Goal: Transaction & Acquisition: Purchase product/service

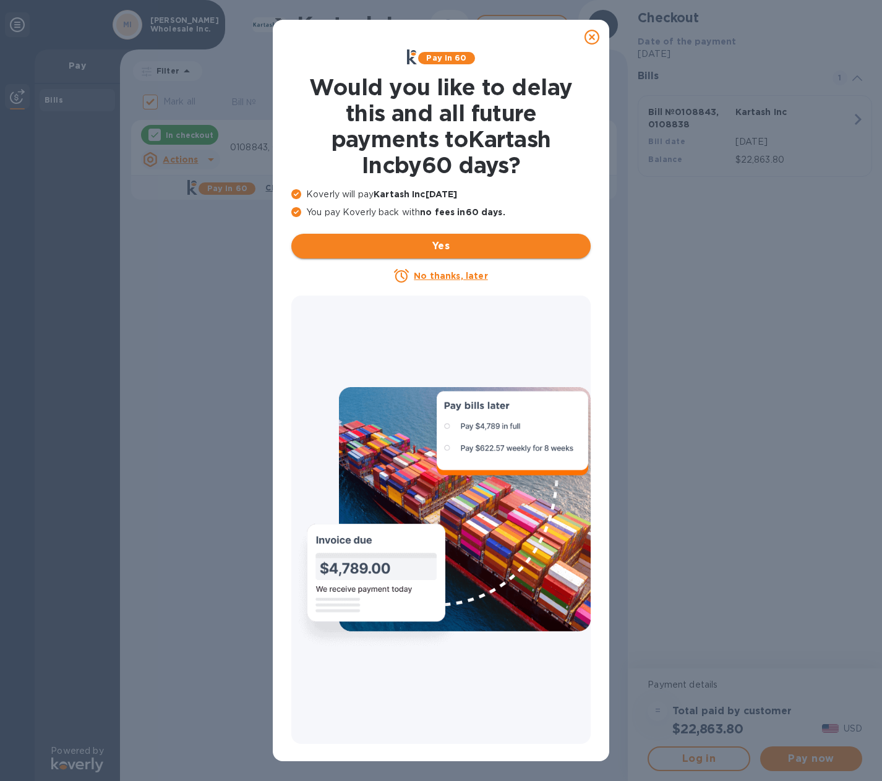
click at [440, 237] on button "Yes" at bounding box center [440, 246] width 299 height 25
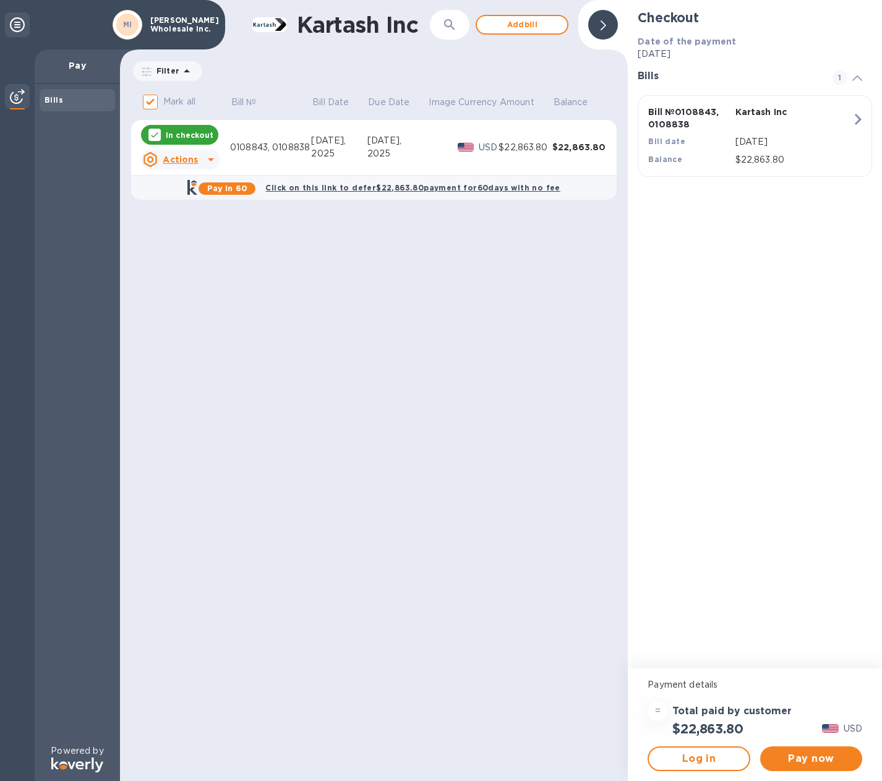
click at [70, 104] on div "Bills" at bounding box center [78, 100] width 66 height 12
click at [188, 162] on u "Actions" at bounding box center [180, 160] width 35 height 10
click at [806, 760] on div at bounding box center [441, 390] width 882 height 781
click at [352, 189] on b "Click on this link to defer $22,863.80 payment for 60 days with no fee" at bounding box center [412, 187] width 294 height 9
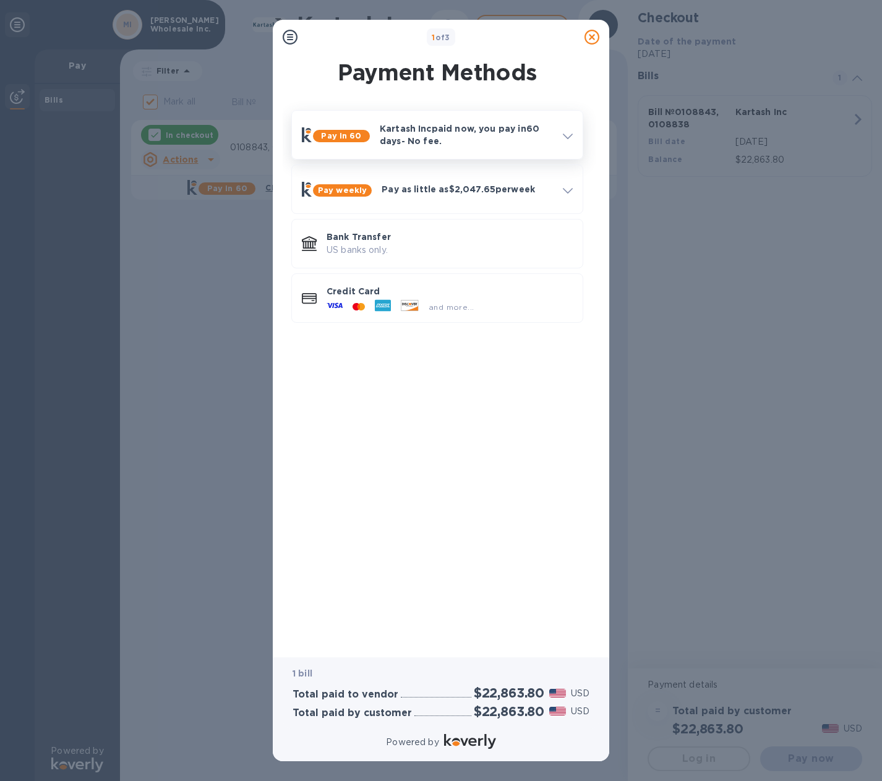
click at [416, 129] on p "Kartash Inc paid now, you pay in 60 days - No fee." at bounding box center [466, 134] width 173 height 25
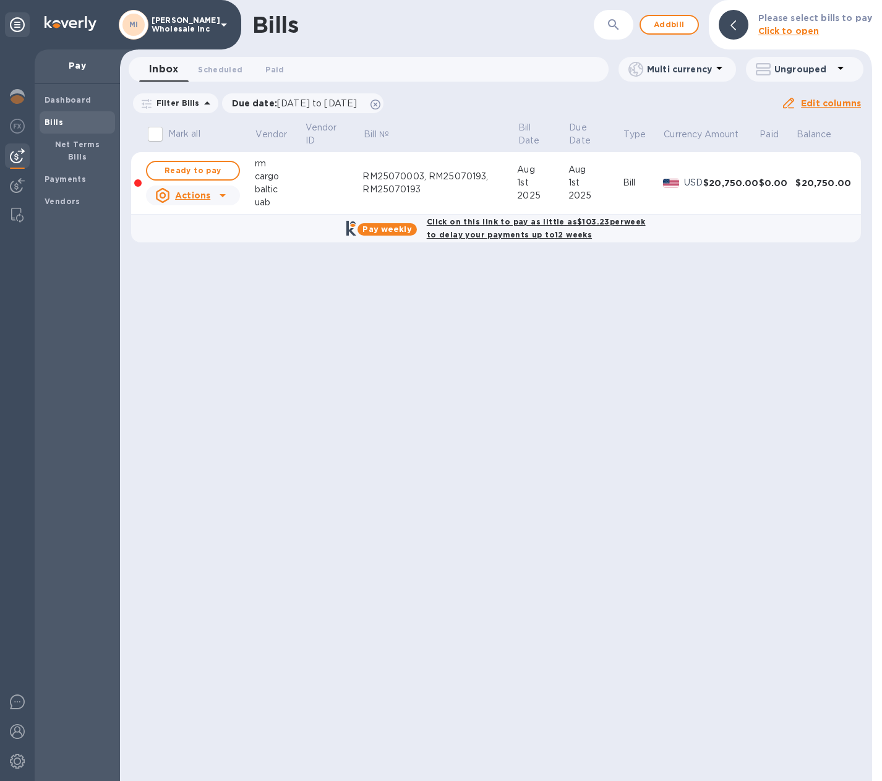
click at [222, 196] on icon at bounding box center [222, 195] width 6 height 3
click at [195, 277] on b "Delete" at bounding box center [196, 275] width 31 height 10
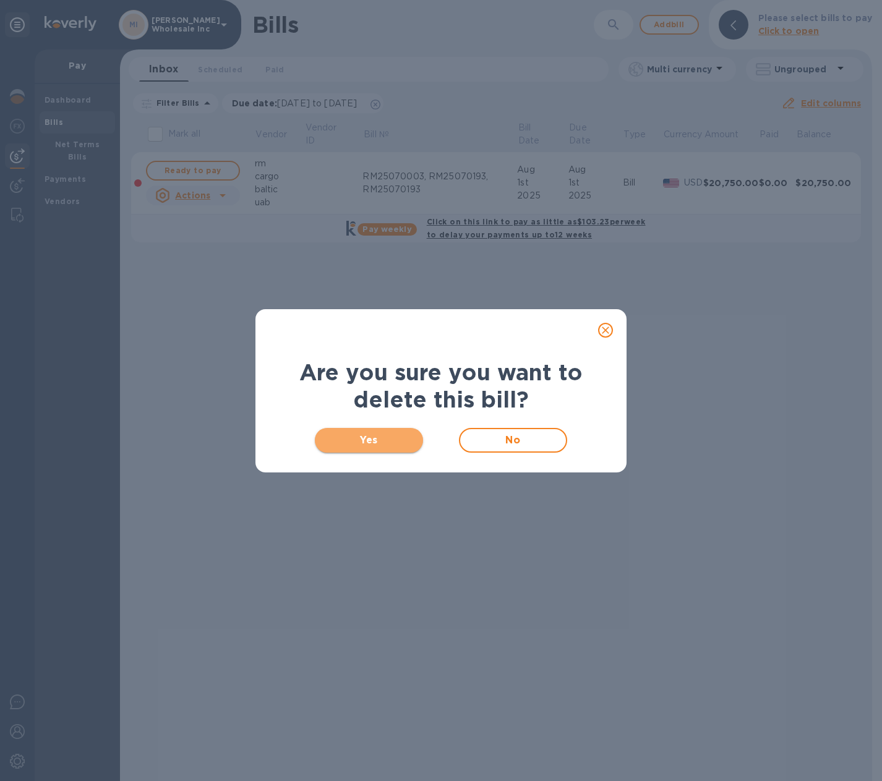
click at [386, 441] on span "Yes" at bounding box center [369, 440] width 88 height 15
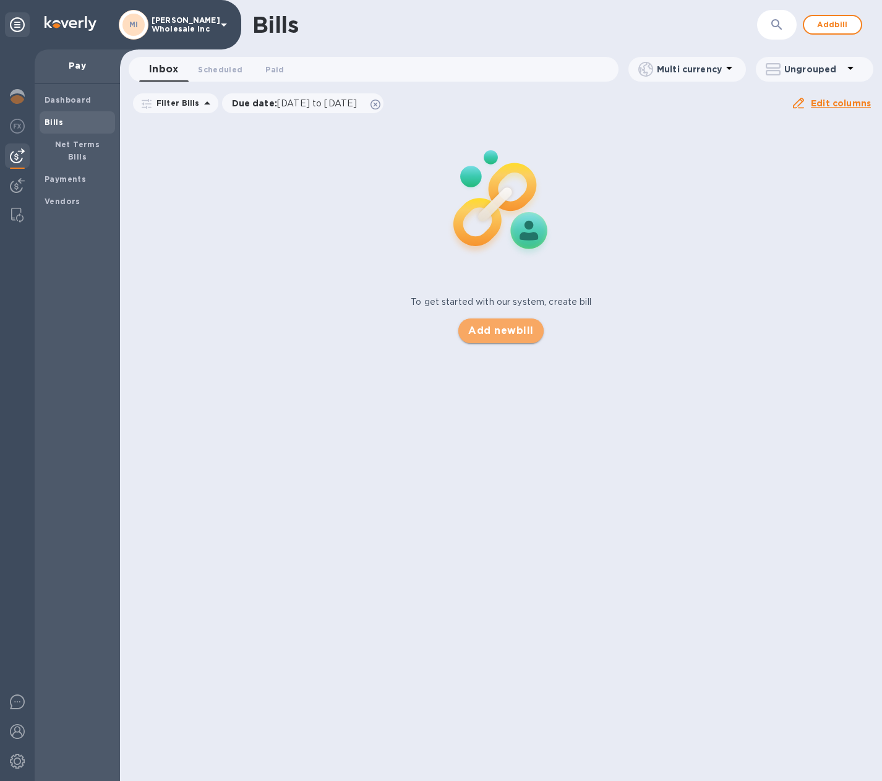
click at [511, 330] on span "Add new bill" at bounding box center [500, 330] width 65 height 15
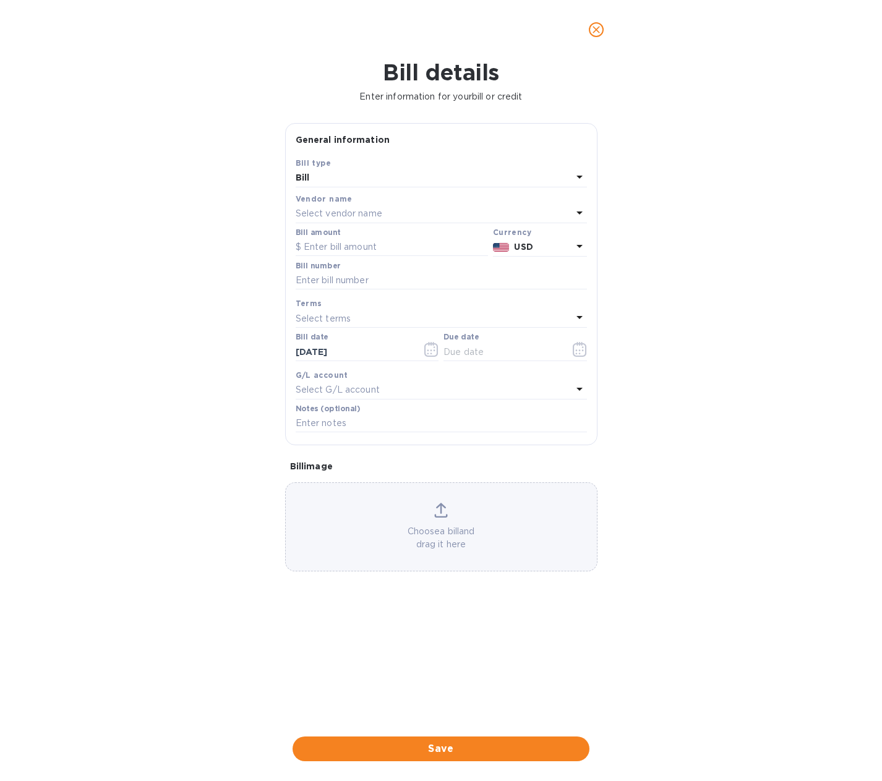
click at [351, 209] on p "Select vendor name" at bounding box center [339, 213] width 87 height 13
click at [322, 283] on p "Kartash Inc" at bounding box center [436, 284] width 262 height 13
click at [334, 242] on input "text" at bounding box center [392, 247] width 192 height 19
type input "11,414.88"
click at [336, 287] on input "text" at bounding box center [441, 280] width 291 height 19
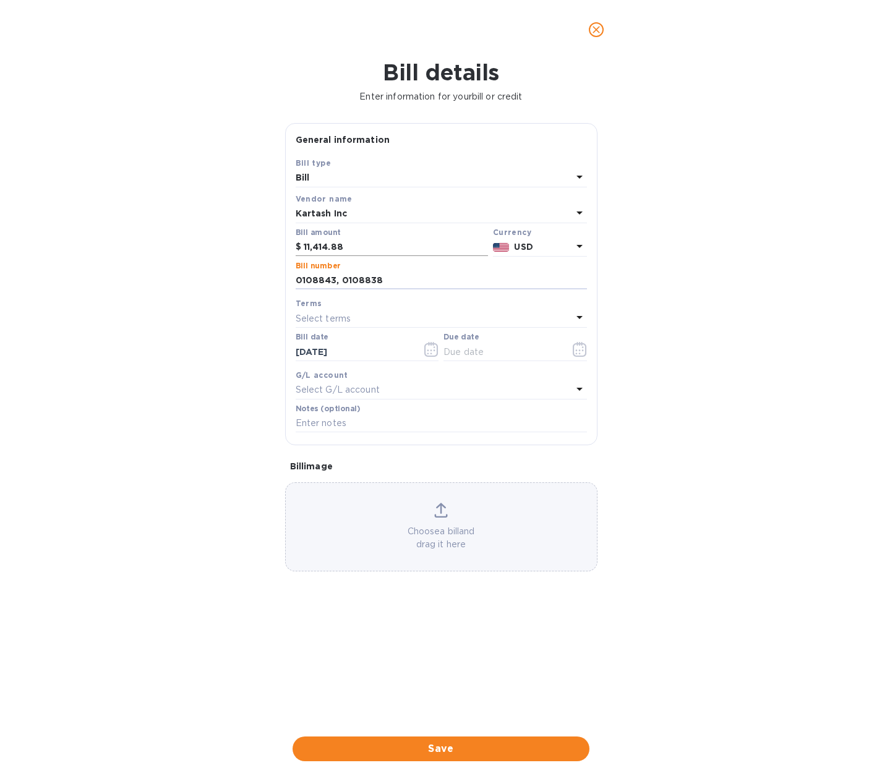
type input "0108843, 0108838"
drag, startPoint x: 349, startPoint y: 244, endPoint x: 215, endPoint y: 253, distance: 135.1
click at [216, 253] on div "Bill details Enter information for your bill or credit General information Save…" at bounding box center [441, 419] width 882 height 721
type input "22,863.80"
click at [320, 317] on p "Select terms" at bounding box center [324, 318] width 56 height 13
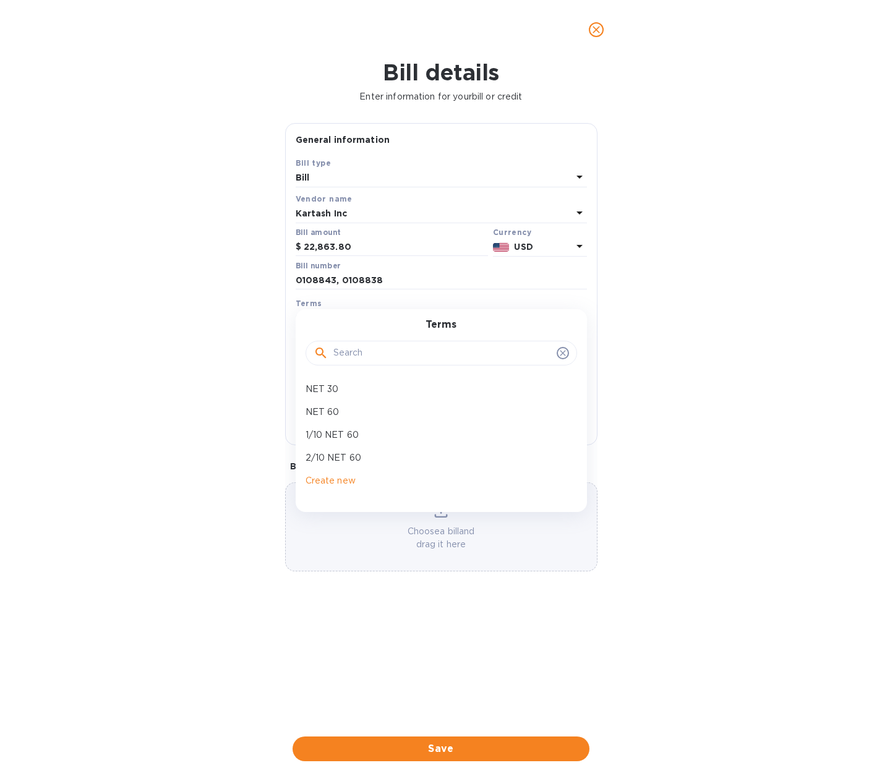
click at [321, 317] on div "Terms NET 30 NET 60 1/10 NET 60 2/10 NET 60 Create new" at bounding box center [441, 410] width 291 height 202
click at [663, 469] on div "Bill details Enter information for your bill or credit General information Save…" at bounding box center [441, 419] width 882 height 721
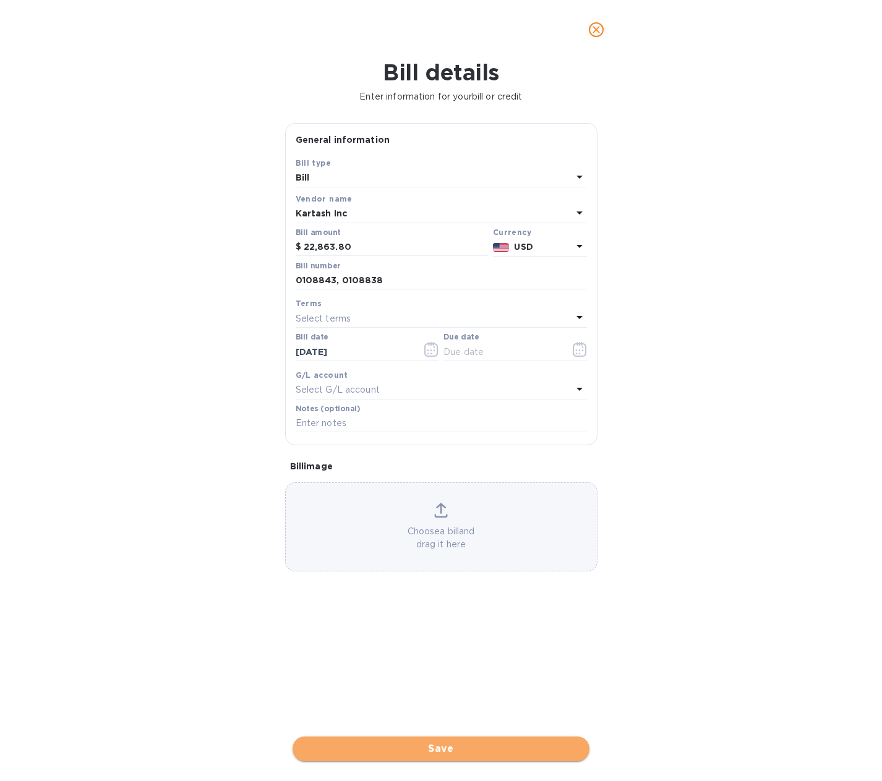
click at [444, 747] on span "Save" at bounding box center [440, 748] width 277 height 15
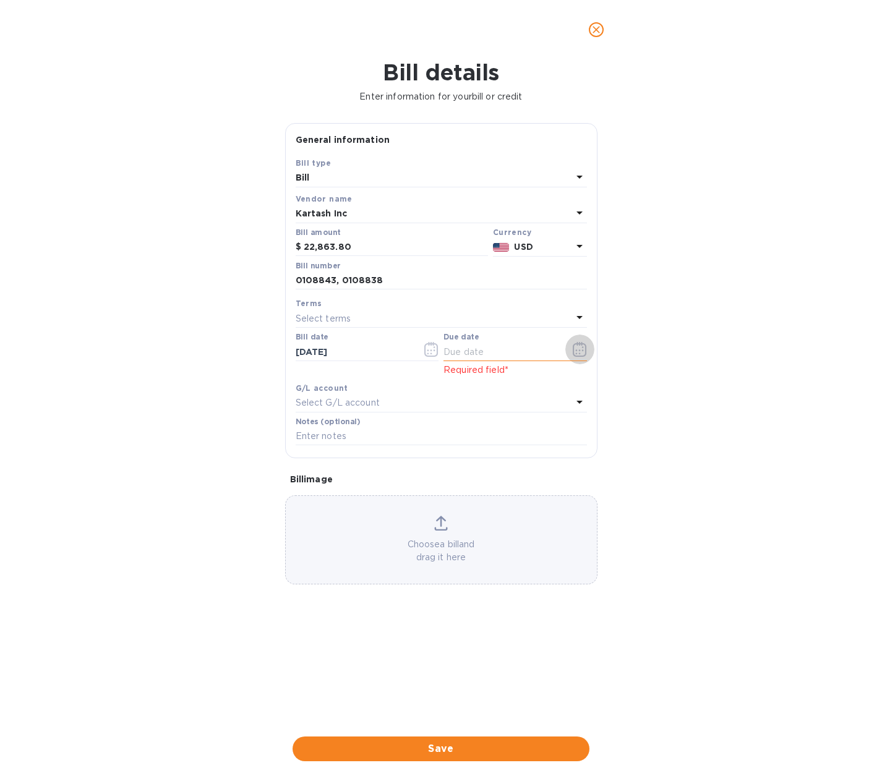
click at [578, 350] on icon "button" at bounding box center [579, 349] width 14 height 15
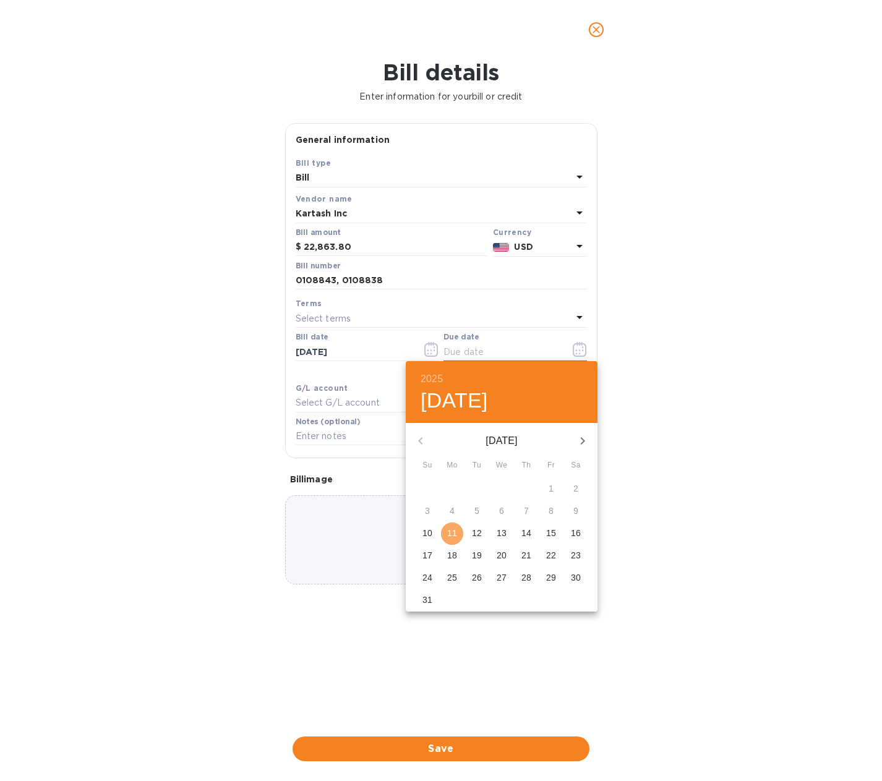
click at [452, 527] on p "11" at bounding box center [452, 533] width 10 height 12
type input "08/11/2025"
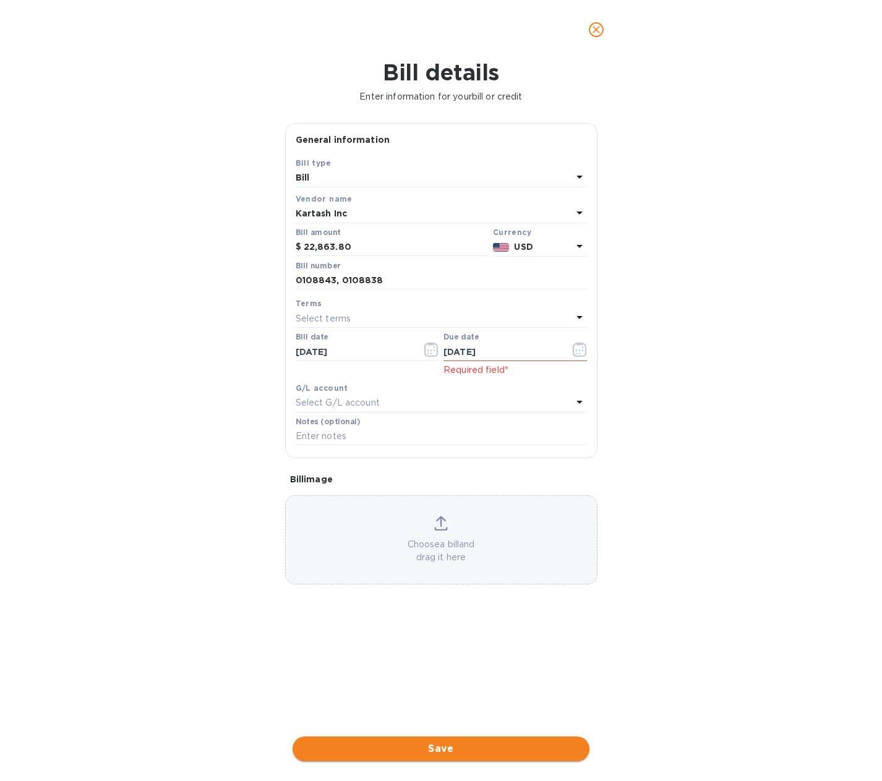
click at [448, 746] on span "Save" at bounding box center [440, 748] width 277 height 15
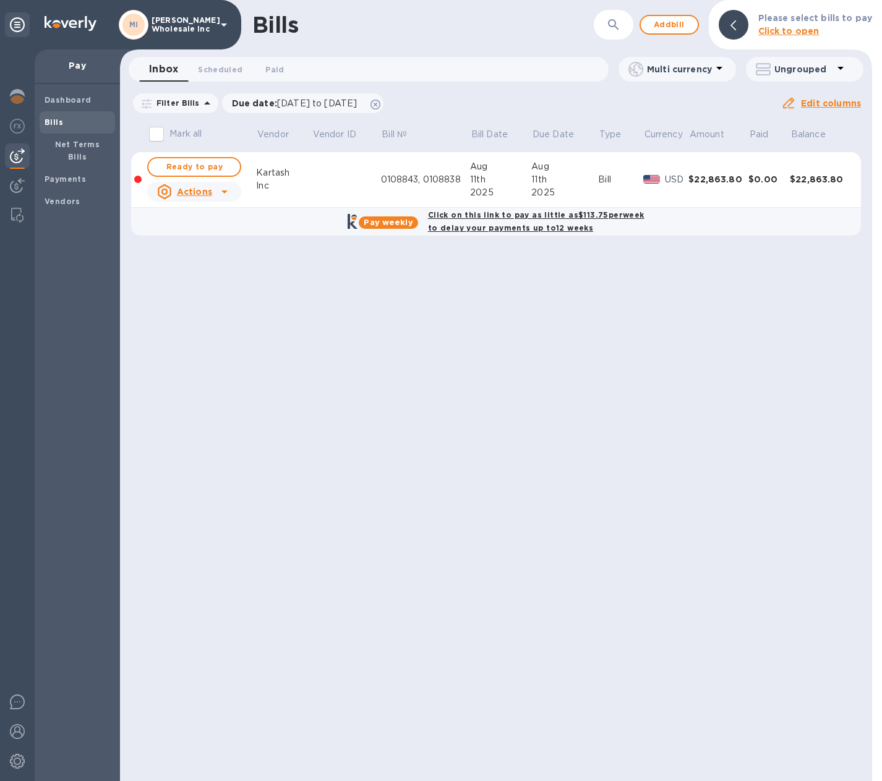
click at [192, 192] on u "Actions" at bounding box center [194, 192] width 35 height 10
click at [192, 193] on u "Actions" at bounding box center [194, 192] width 35 height 10
click at [203, 168] on div at bounding box center [441, 390] width 882 height 781
click at [183, 168] on span "Ready to pay" at bounding box center [194, 166] width 72 height 15
checkbox input "true"
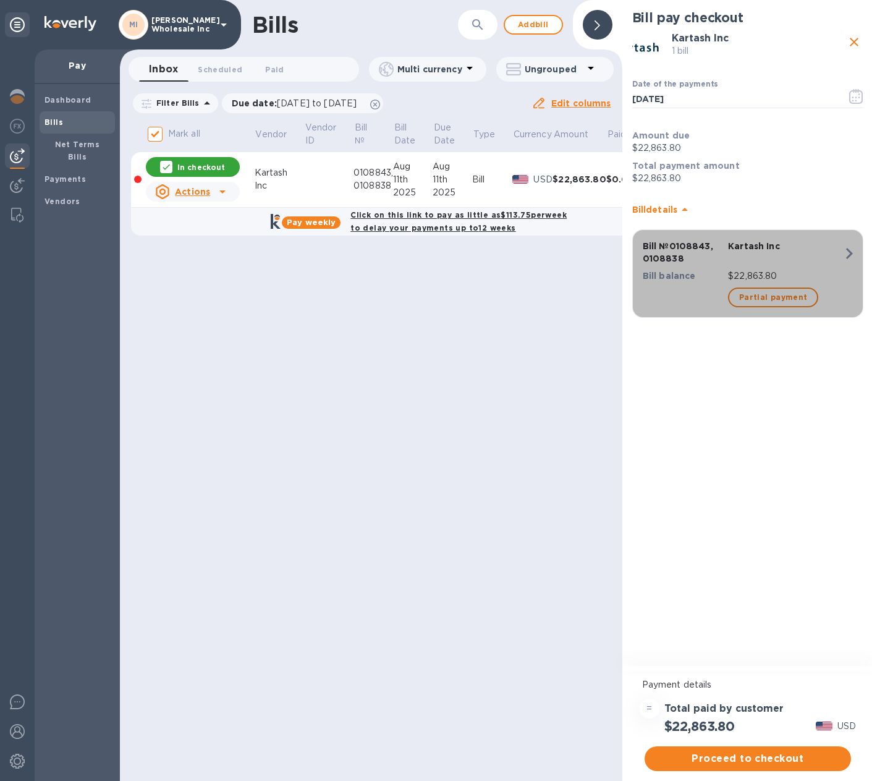
click at [845, 253] on icon "button" at bounding box center [849, 253] width 22 height 22
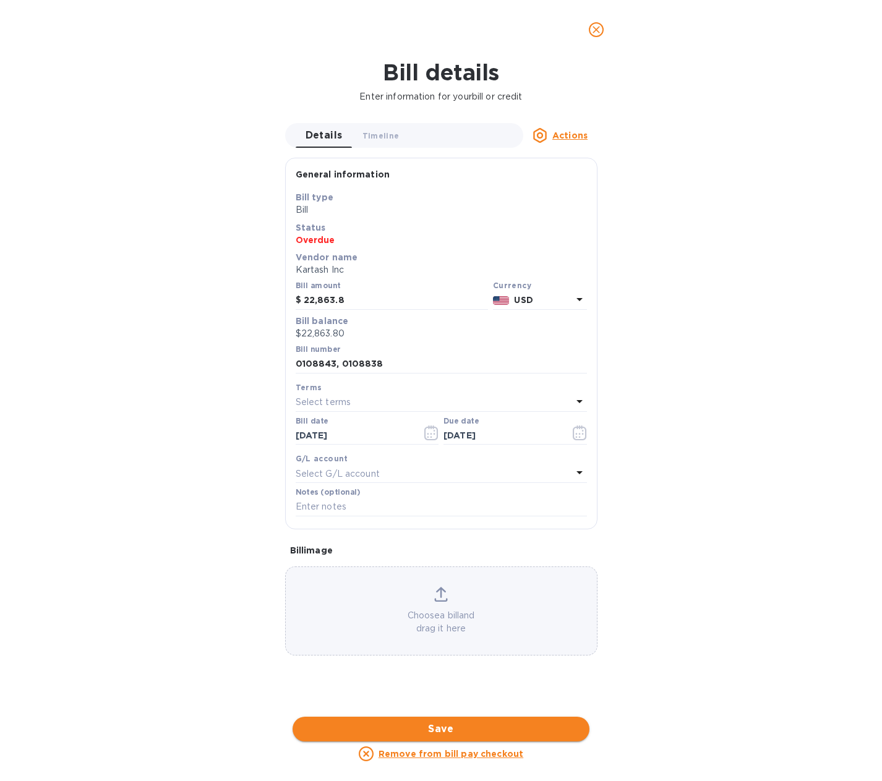
click at [458, 726] on span "Save" at bounding box center [440, 728] width 277 height 15
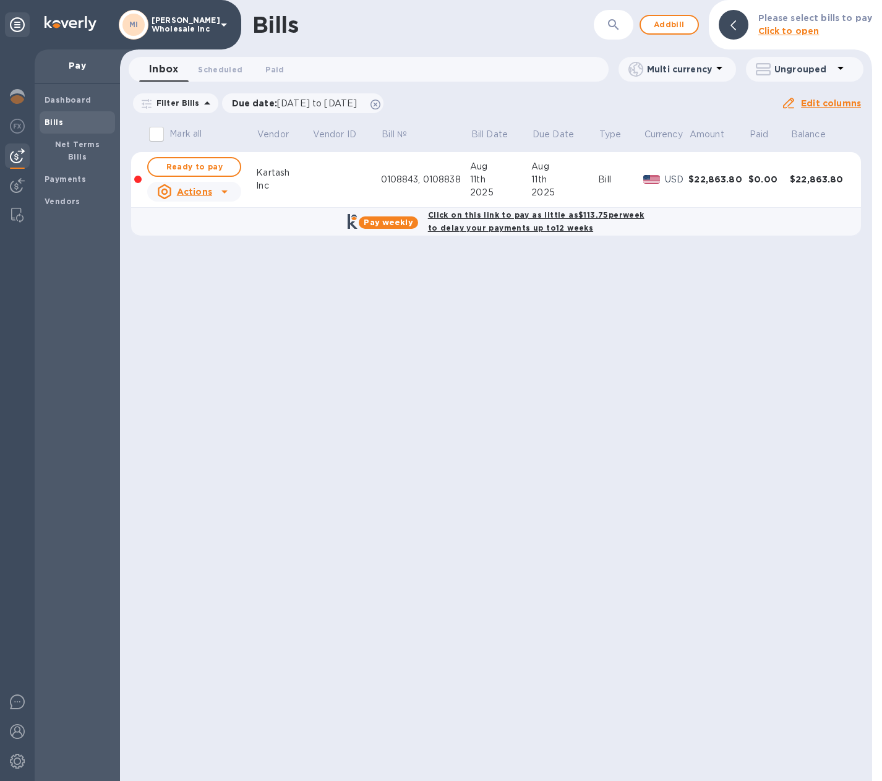
click at [199, 191] on u "Actions" at bounding box center [194, 192] width 35 height 10
click at [199, 191] on div at bounding box center [441, 390] width 882 height 781
click at [197, 166] on span "Ready to pay" at bounding box center [194, 166] width 72 height 15
checkbox input "true"
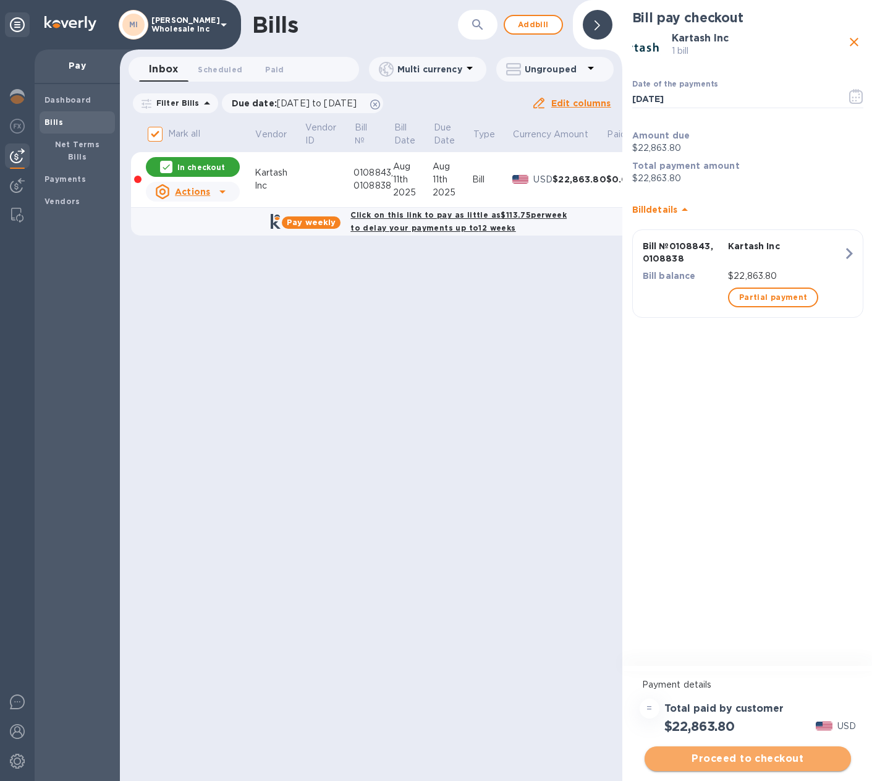
click at [744, 760] on span "Proceed to checkout" at bounding box center [748, 758] width 187 height 15
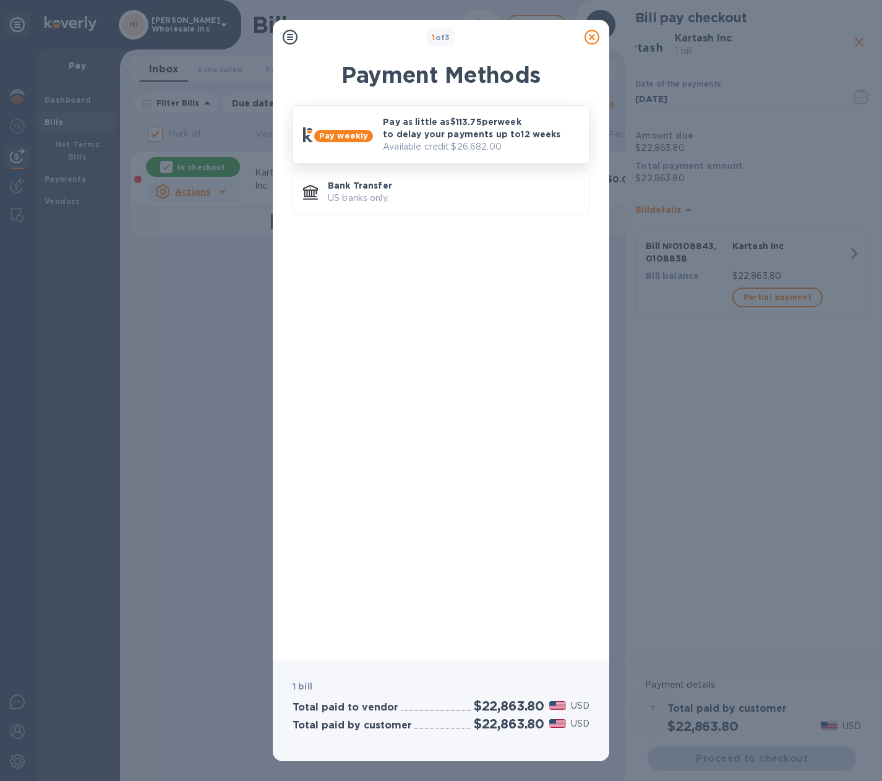
click at [425, 134] on p "Pay as little as $113.75 per week to delay your payments up to 12 weeks" at bounding box center [481, 128] width 196 height 25
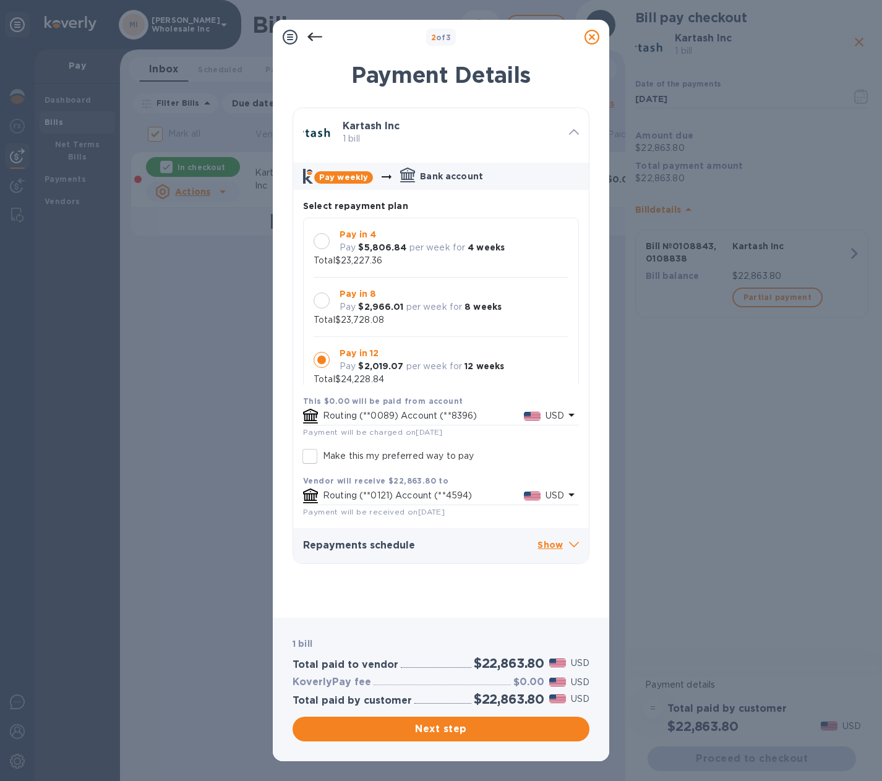
scroll to position [12, 0]
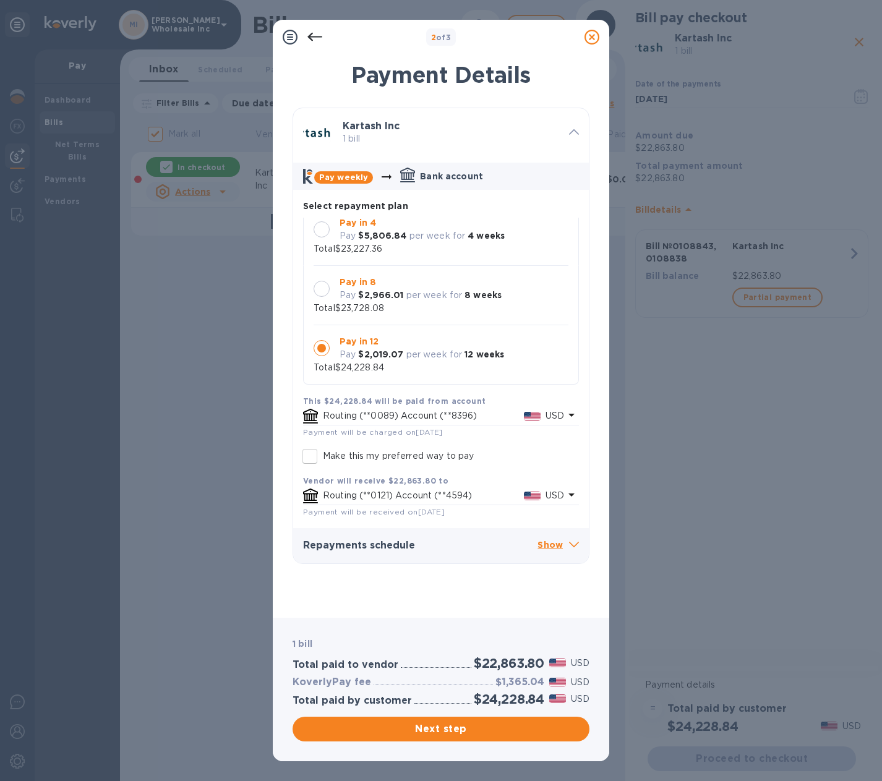
click at [318, 228] on div at bounding box center [321, 229] width 16 height 16
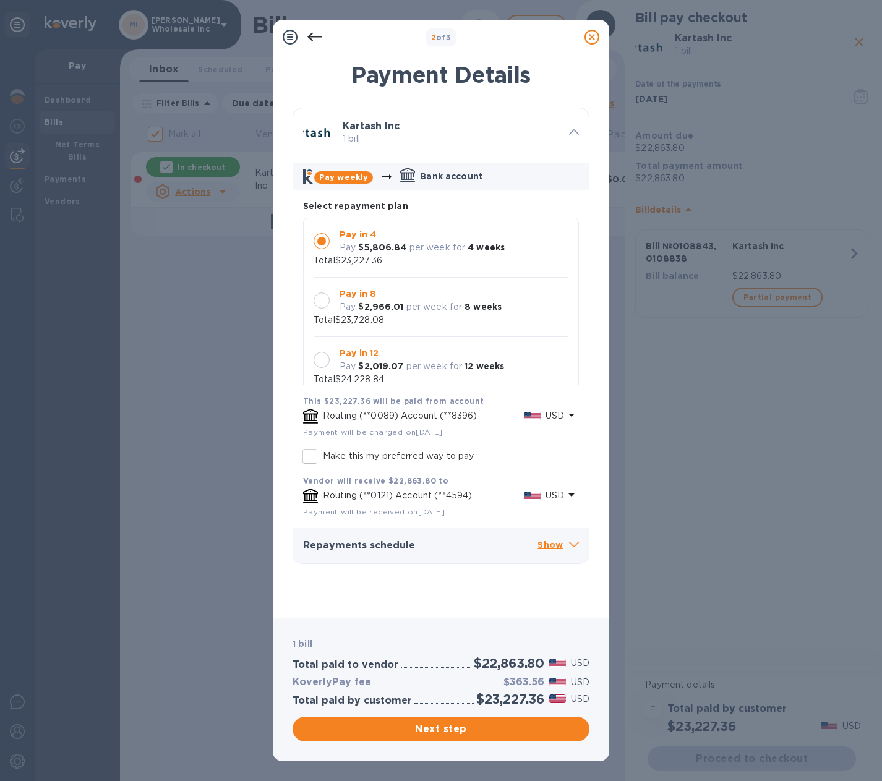
click at [321, 299] on div at bounding box center [321, 300] width 16 height 16
drag, startPoint x: 584, startPoint y: 216, endPoint x: 571, endPoint y: 147, distance: 69.7
click at [580, 166] on div "Pay weekly Bank account Select repayment plan Pay in 4 Pay $5,806.84 per week f…" at bounding box center [441, 363] width 296 height 401
click at [567, 134] on div at bounding box center [574, 133] width 20 height 22
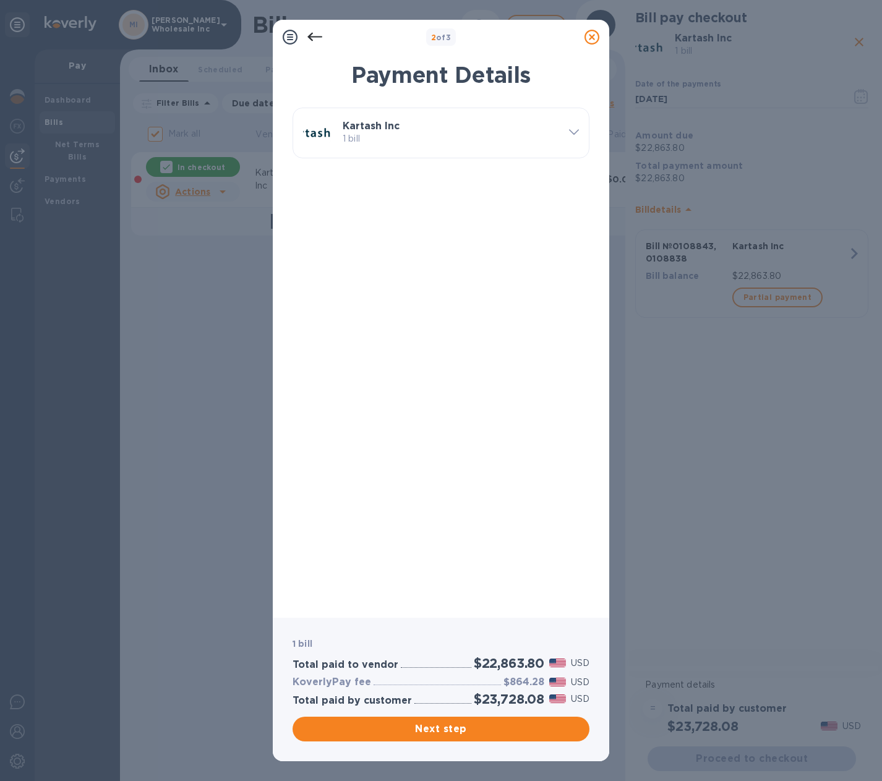
click at [567, 134] on div at bounding box center [574, 133] width 20 height 22
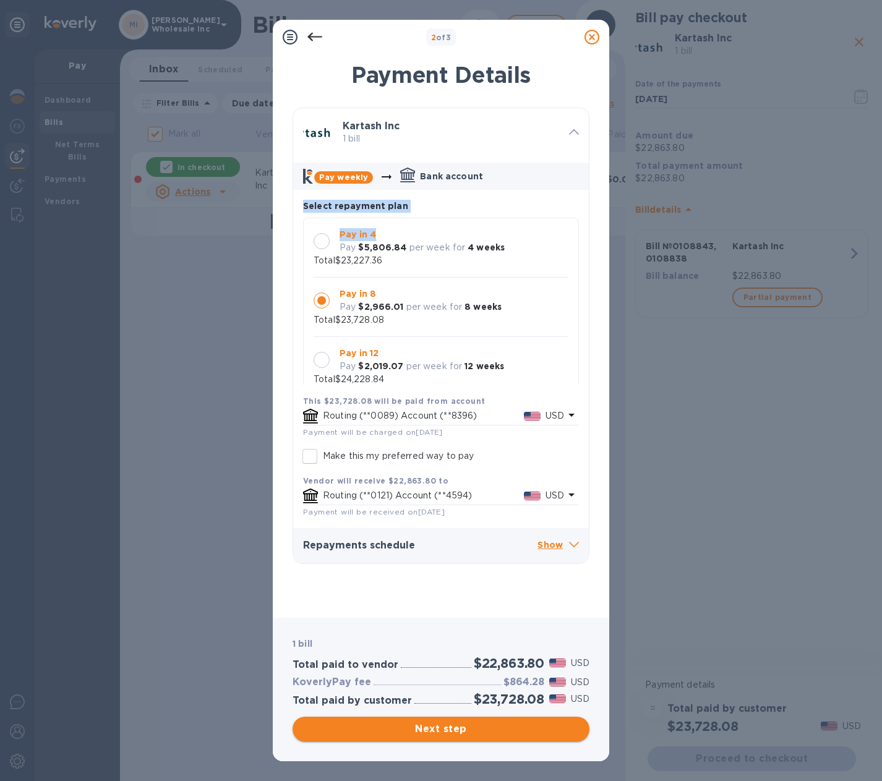
click at [412, 728] on span "Next step" at bounding box center [440, 728] width 277 height 15
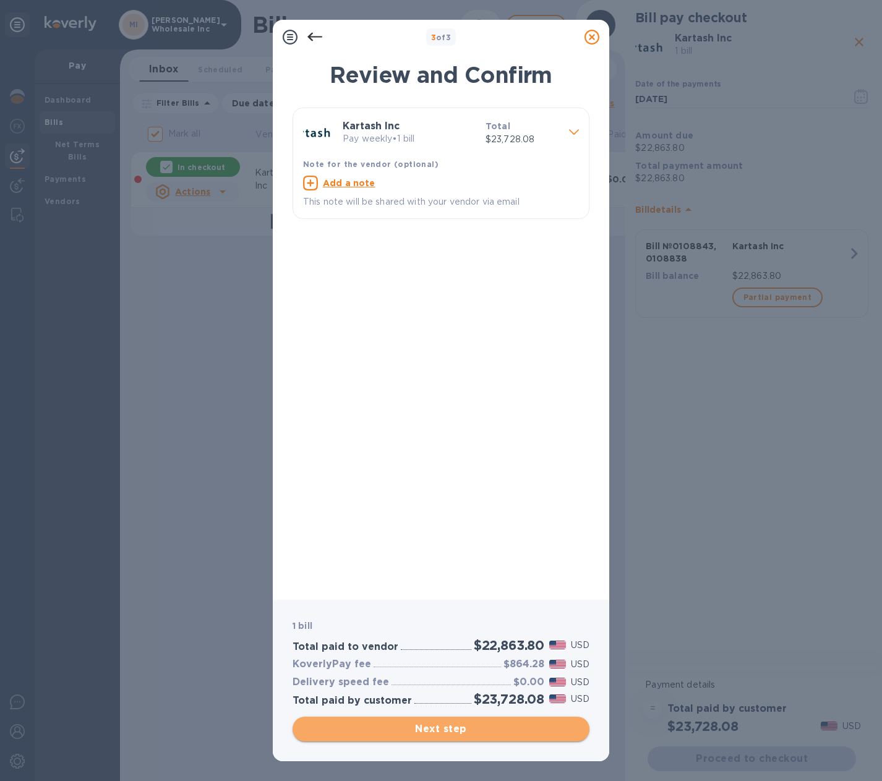
click at [412, 728] on span "Next step" at bounding box center [440, 728] width 277 height 15
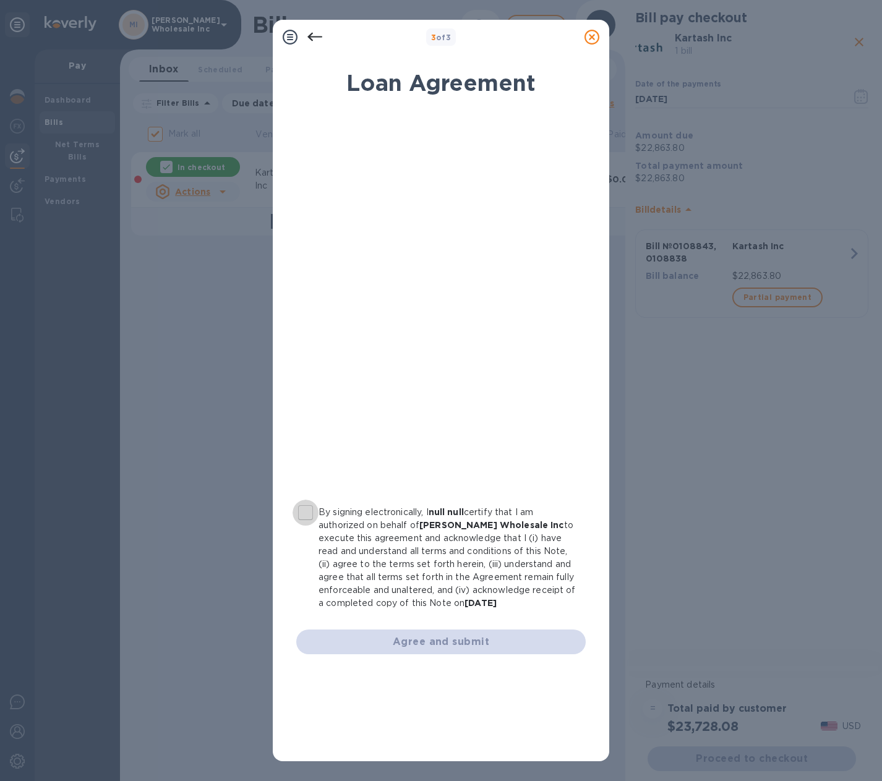
click at [307, 516] on input "By signing electronically, I null null certify that I am authorized on behalf o…" at bounding box center [305, 513] width 26 height 26
checkbox input "true"
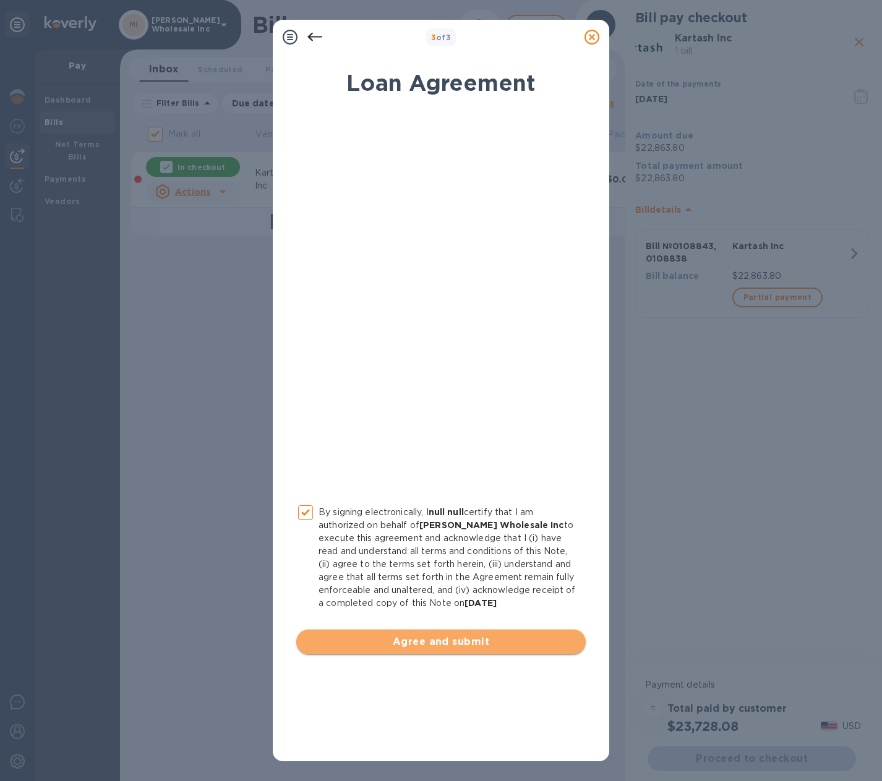
click at [463, 643] on span "Agree and submit" at bounding box center [441, 641] width 270 height 15
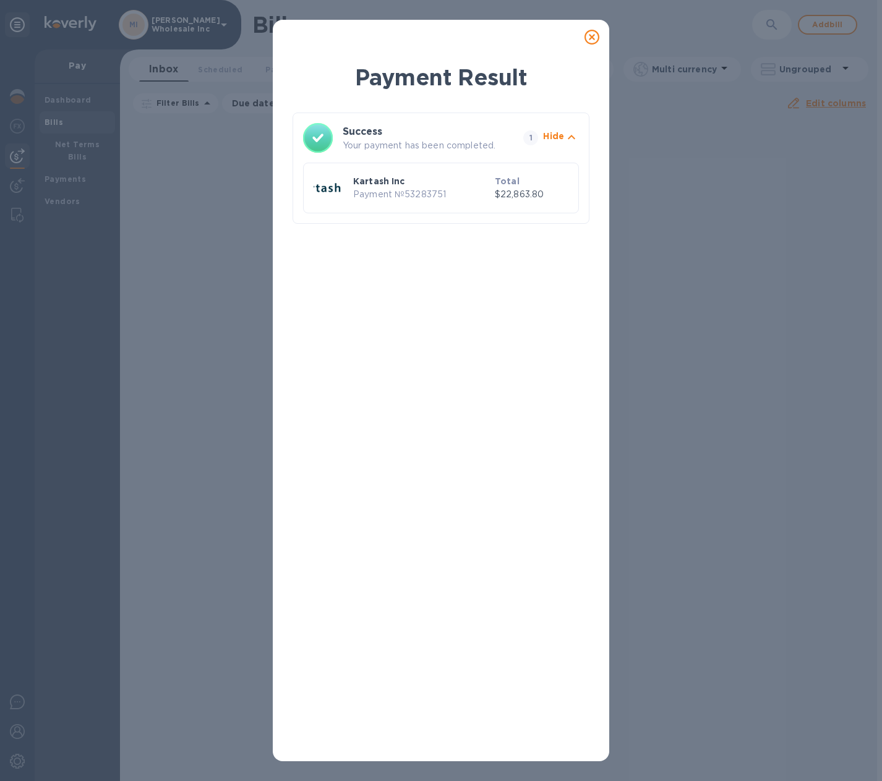
click at [587, 35] on icon at bounding box center [591, 37] width 15 height 15
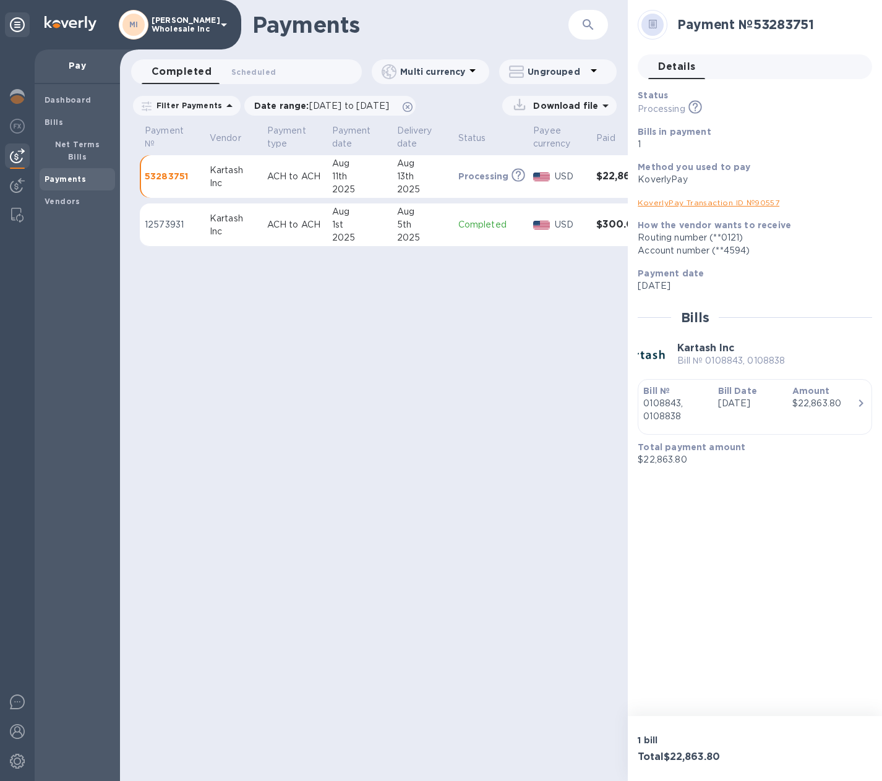
scroll to position [0, 6]
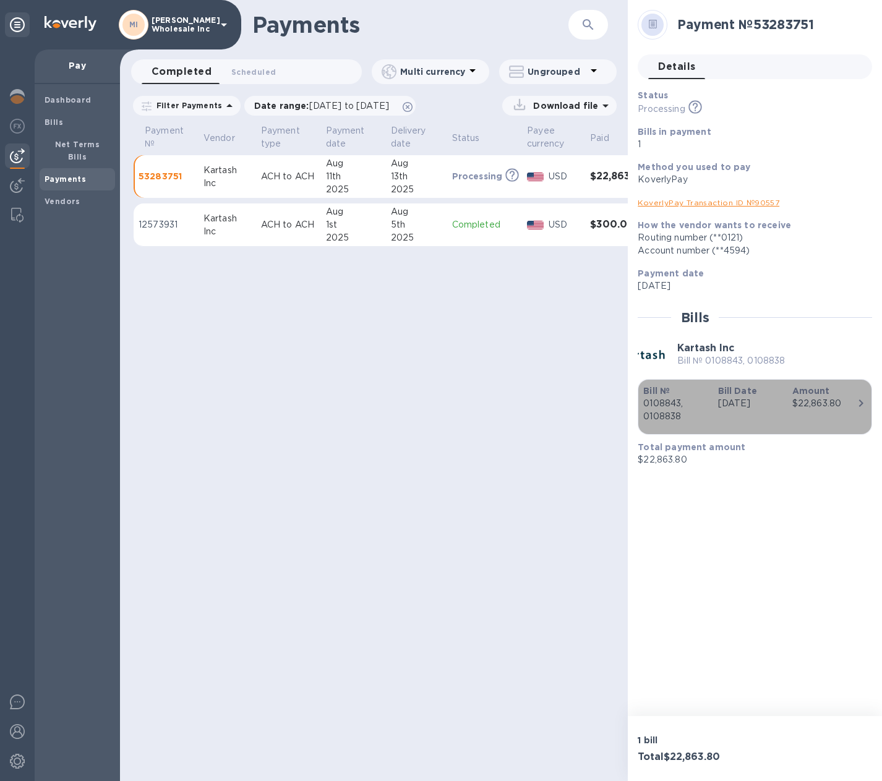
click at [854, 401] on icon "button" at bounding box center [860, 403] width 15 height 15
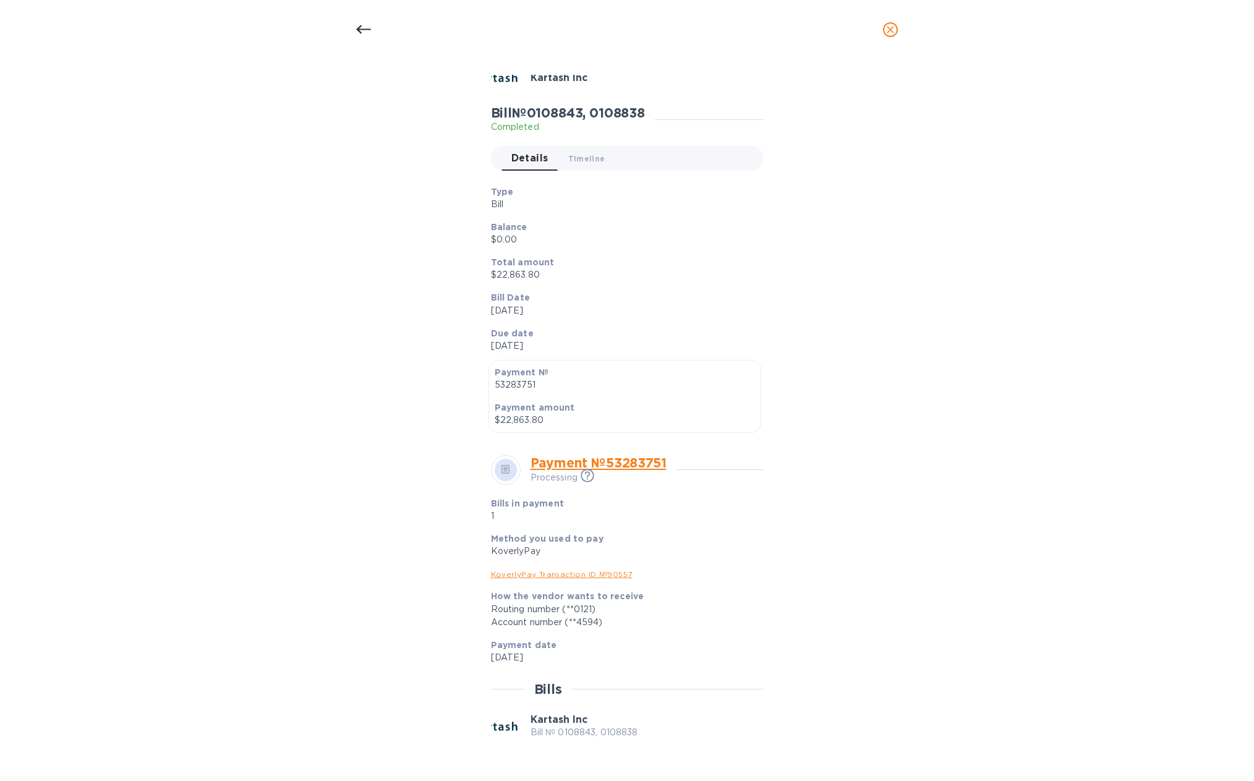
scroll to position [156, 0]
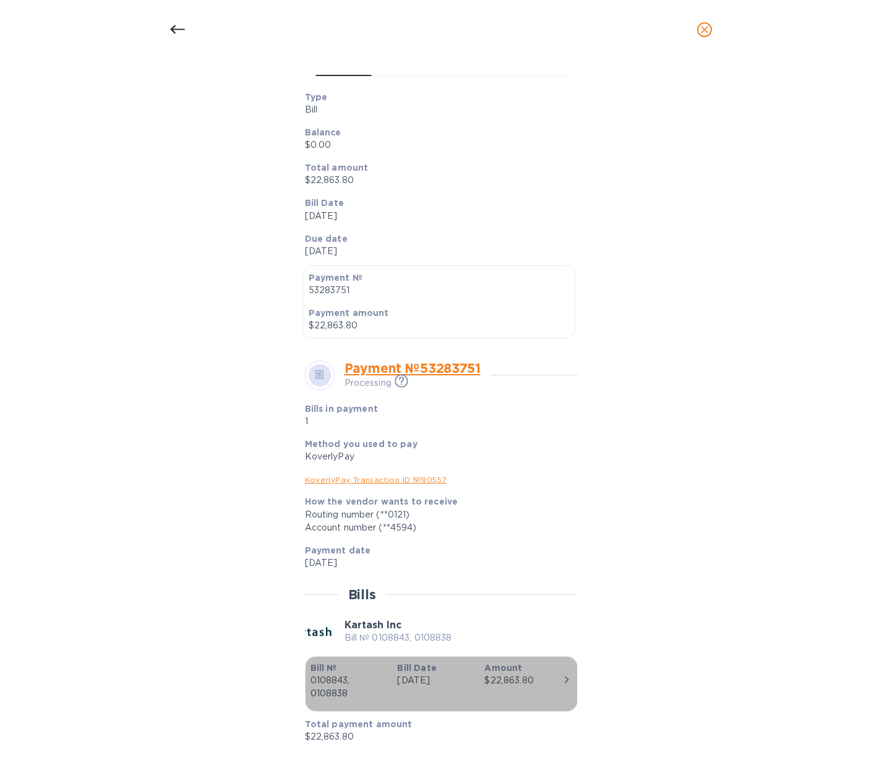
click at [564, 678] on icon "button" at bounding box center [566, 679] width 4 height 7
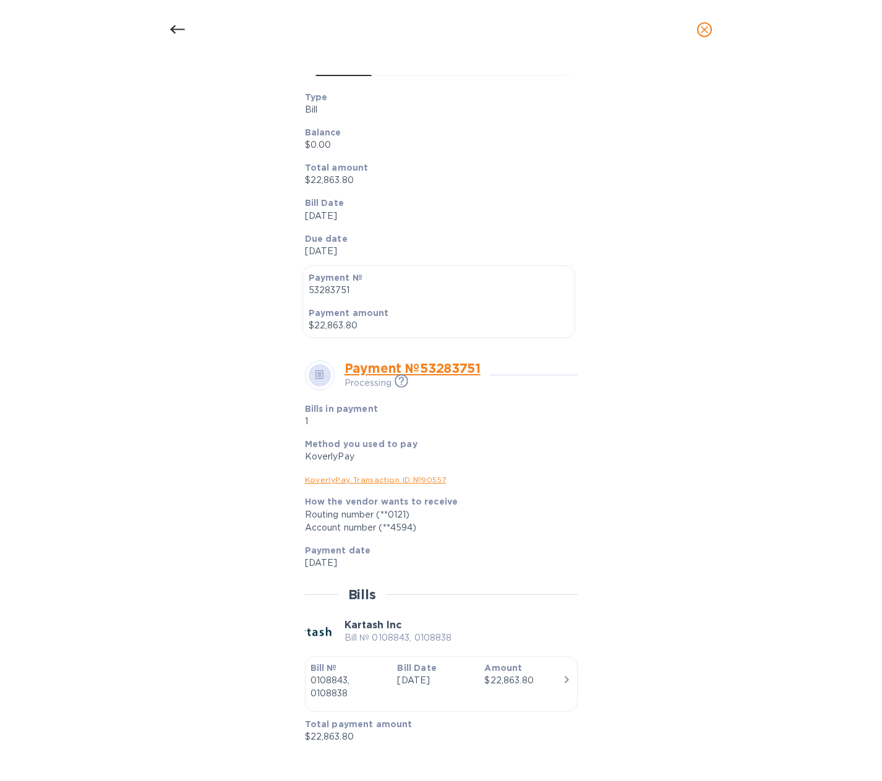
click at [393, 480] on link "KoverlyPay Transaction ID № 90557" at bounding box center [376, 479] width 142 height 9
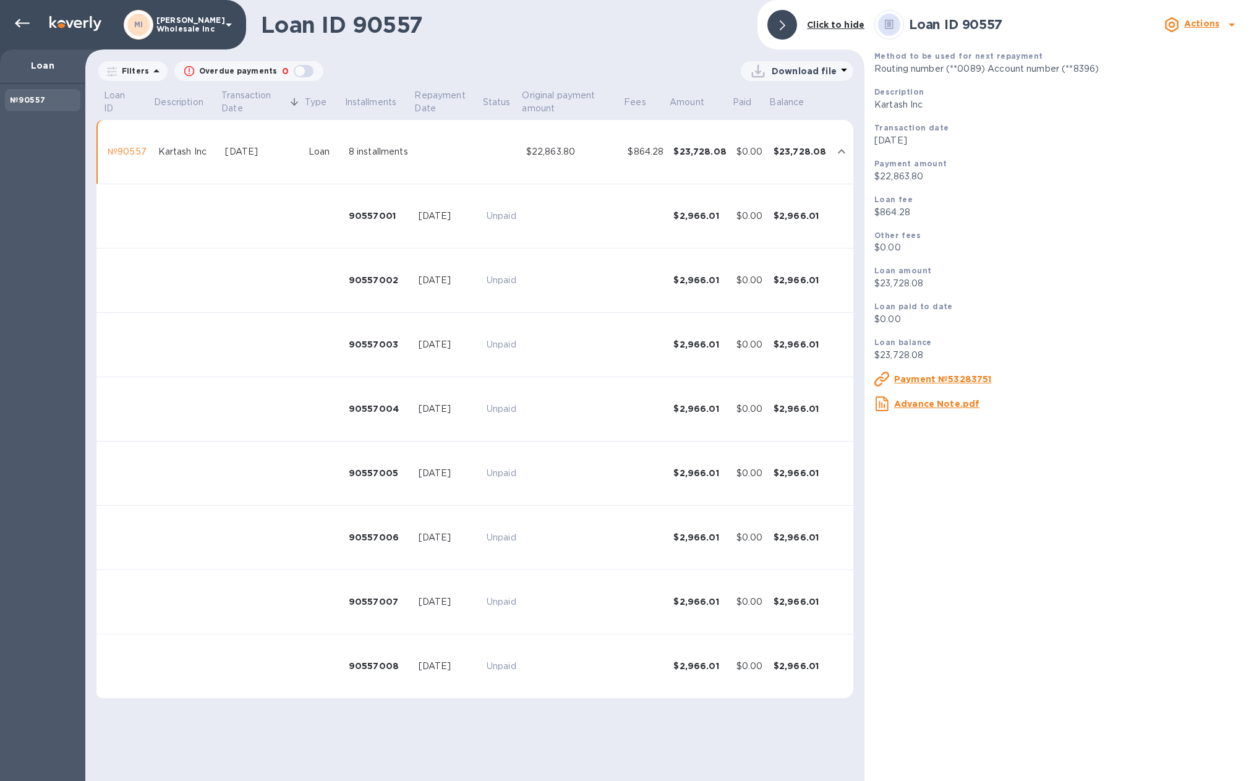
click at [200, 245] on td at bounding box center [186, 216] width 67 height 64
